Goal: Information Seeking & Learning: Learn about a topic

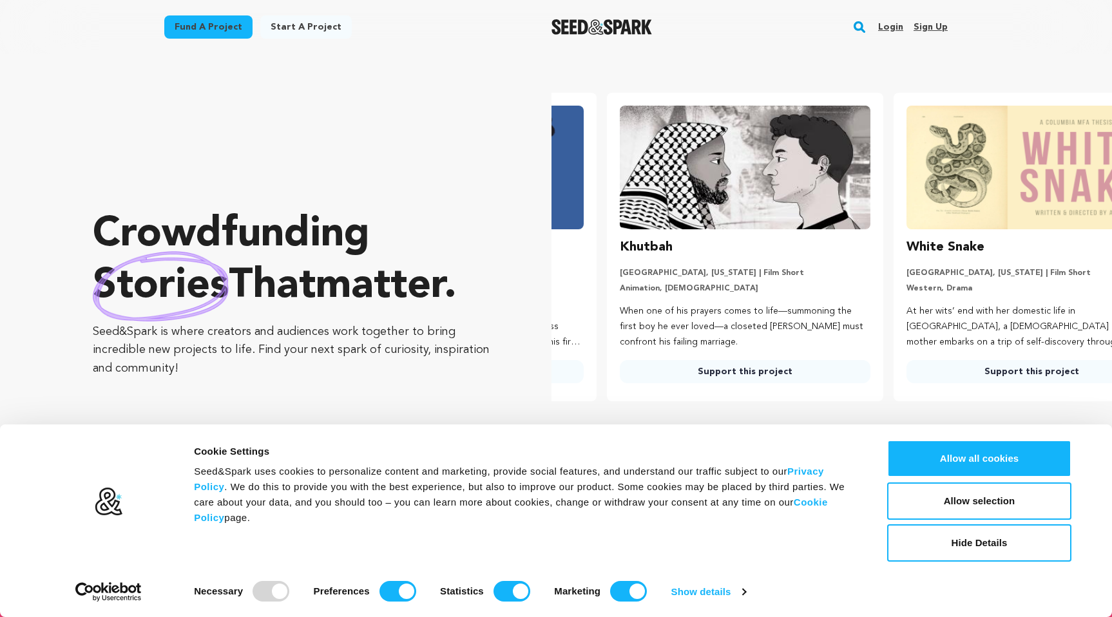
scroll to position [0, 297]
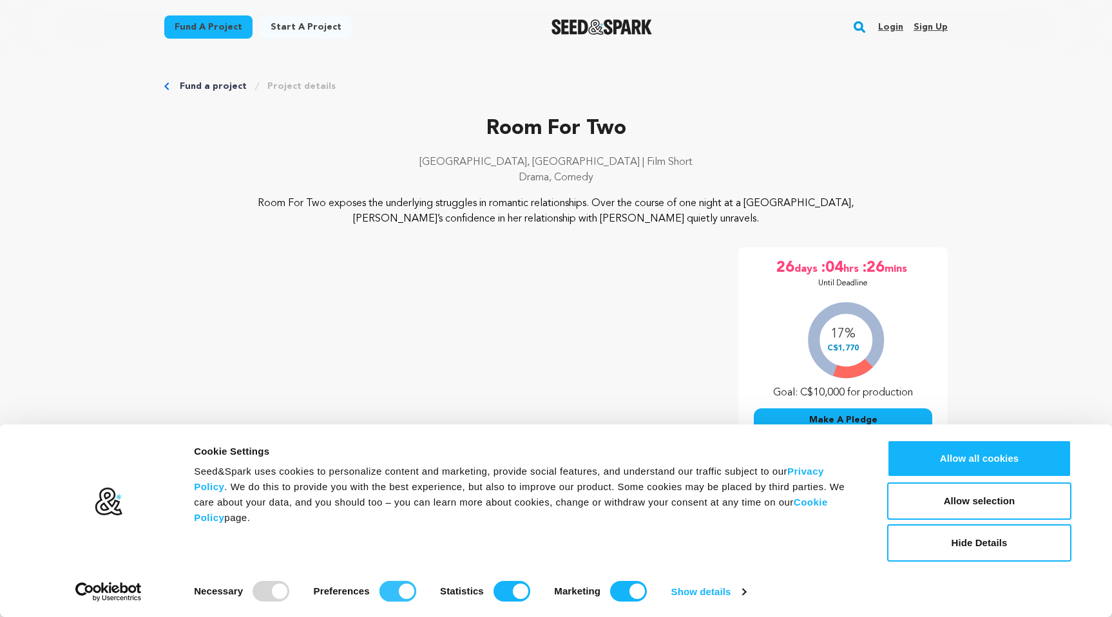
click at [398, 587] on input "Preferences" at bounding box center [397, 591] width 37 height 21
checkbox input "false"
click at [514, 584] on input "Statistics" at bounding box center [511, 591] width 37 height 21
checkbox input "false"
click at [569, 586] on strong "Marketing" at bounding box center [577, 591] width 46 height 11
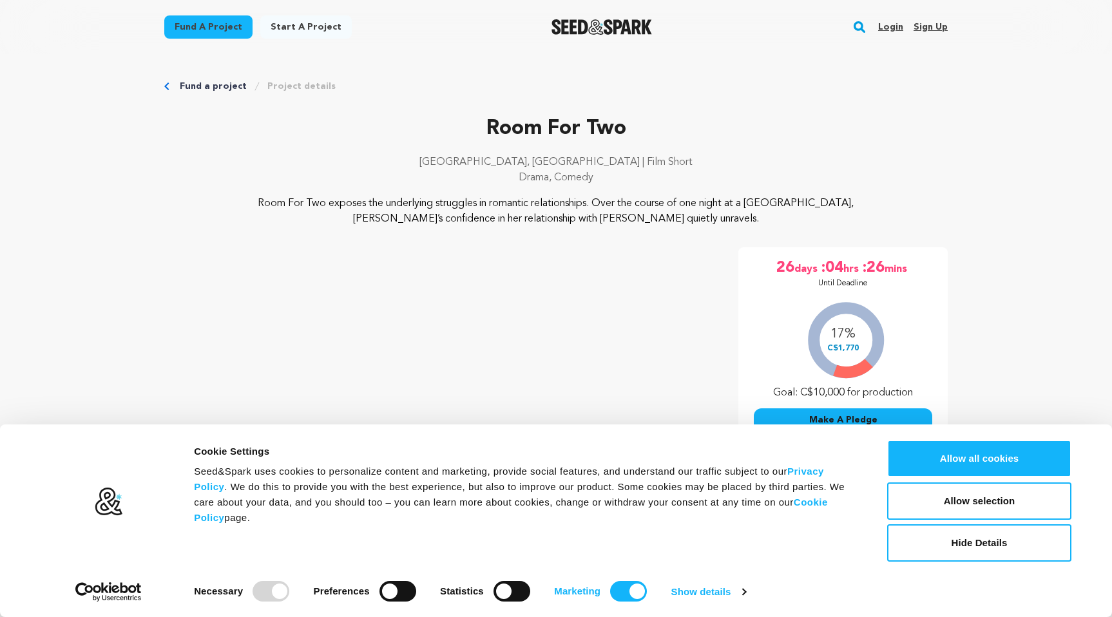
click at [610, 586] on input "Marketing" at bounding box center [628, 591] width 37 height 21
checkbox input "false"
click at [966, 502] on button "Allow selection" at bounding box center [979, 500] width 184 height 37
